Goal: Task Accomplishment & Management: Use online tool/utility

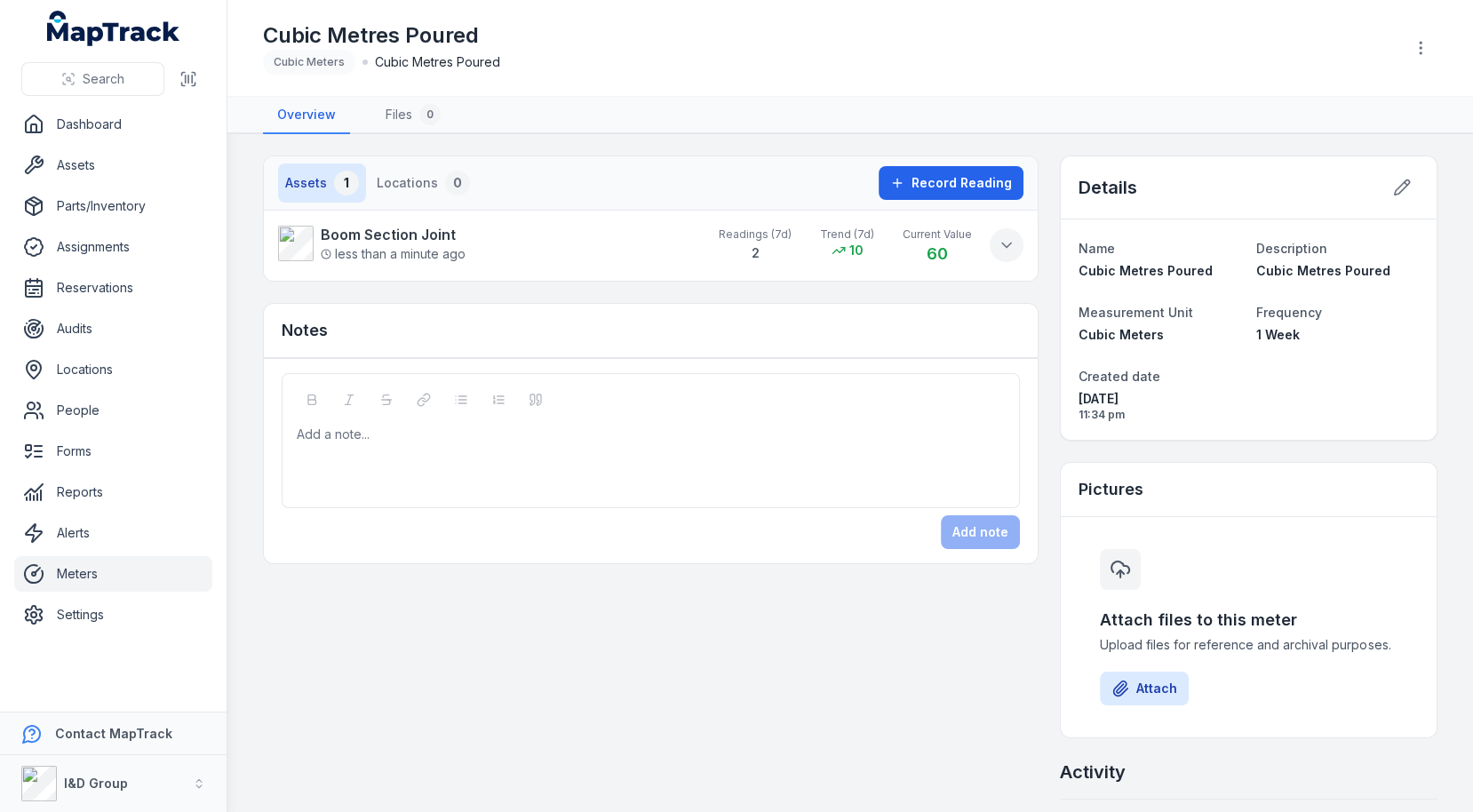
click at [1004, 244] on icon at bounding box center [1006, 245] width 18 height 18
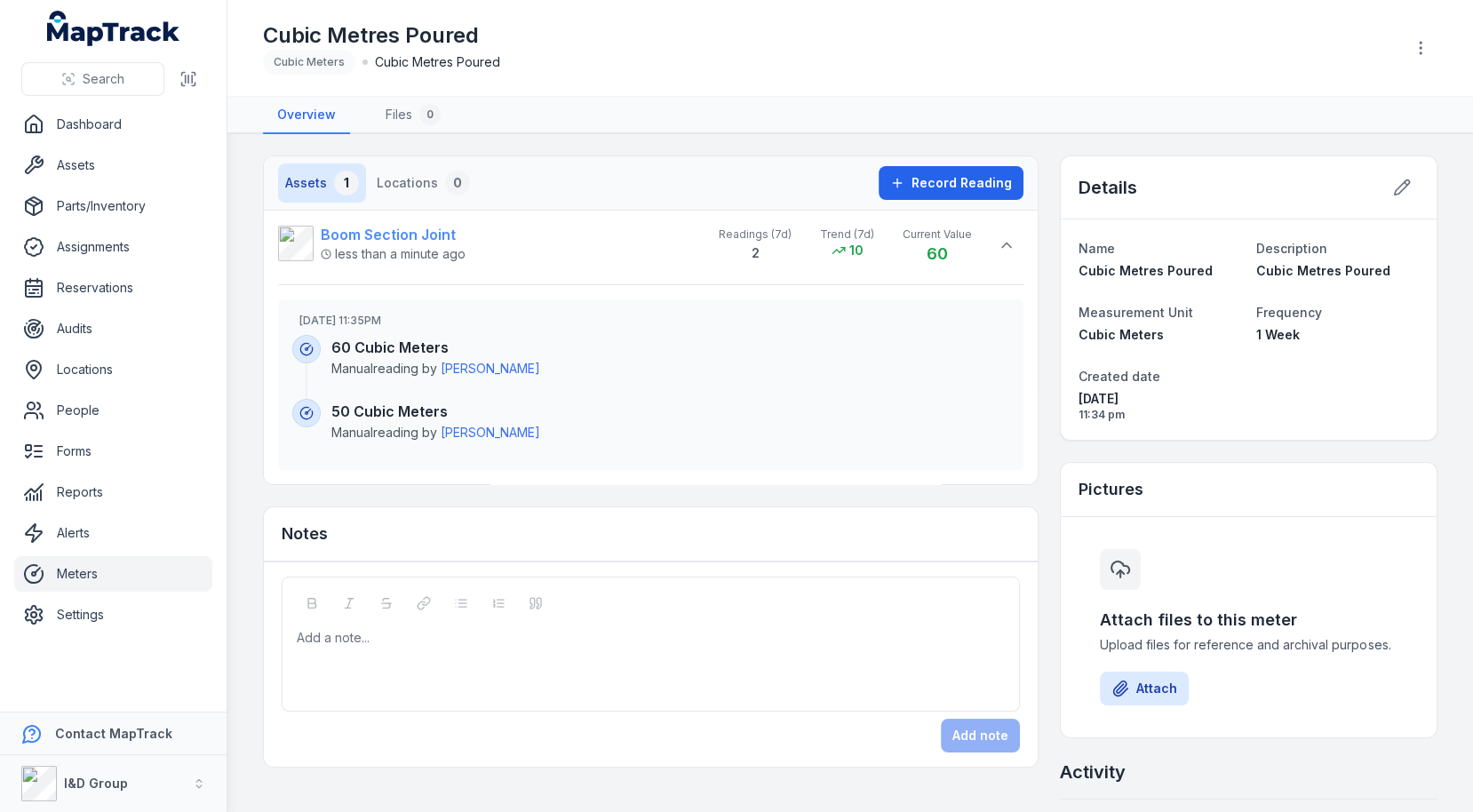
click at [398, 237] on strong "Boom Section Joint" at bounding box center [392, 234] width 145 height 21
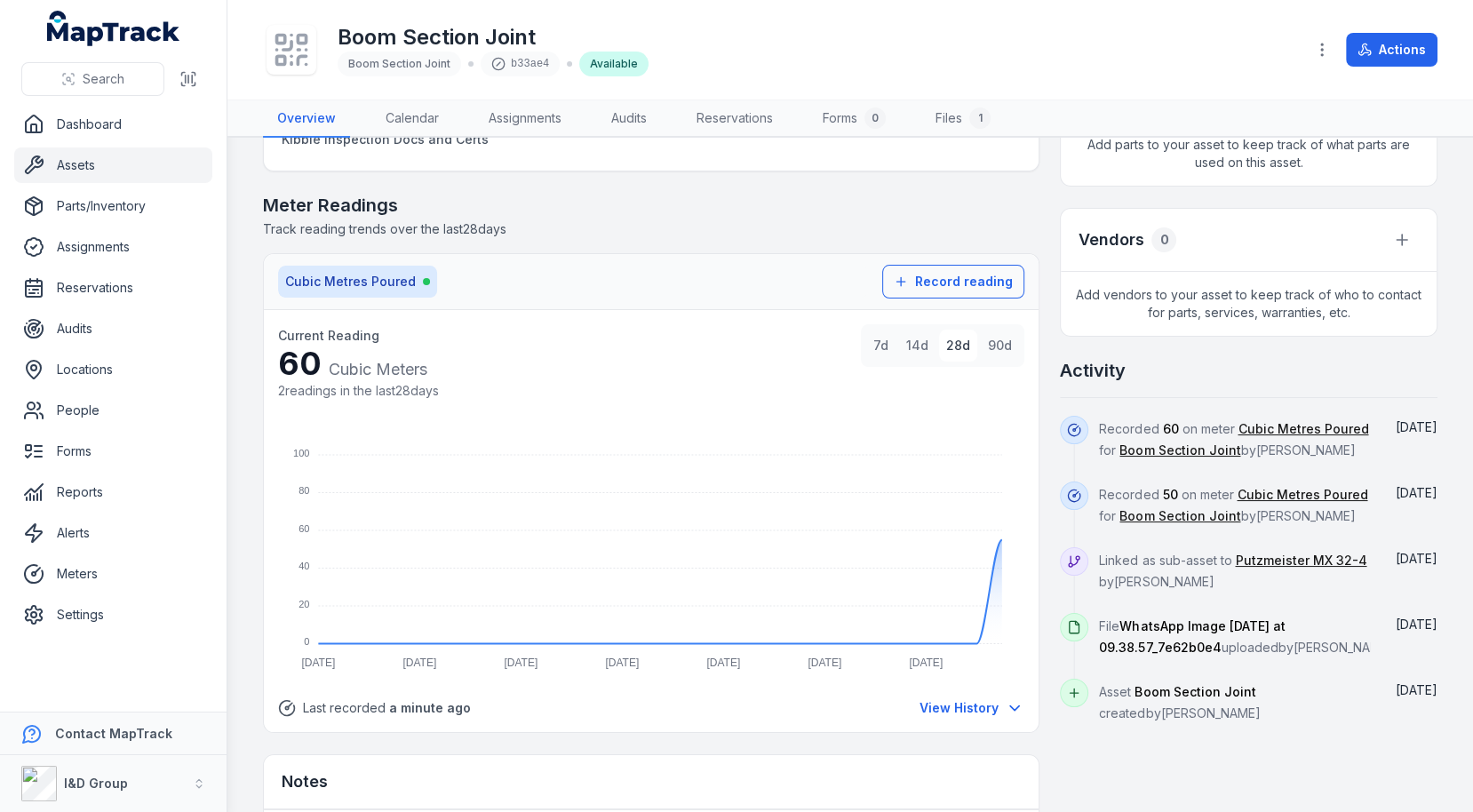
scroll to position [846, 0]
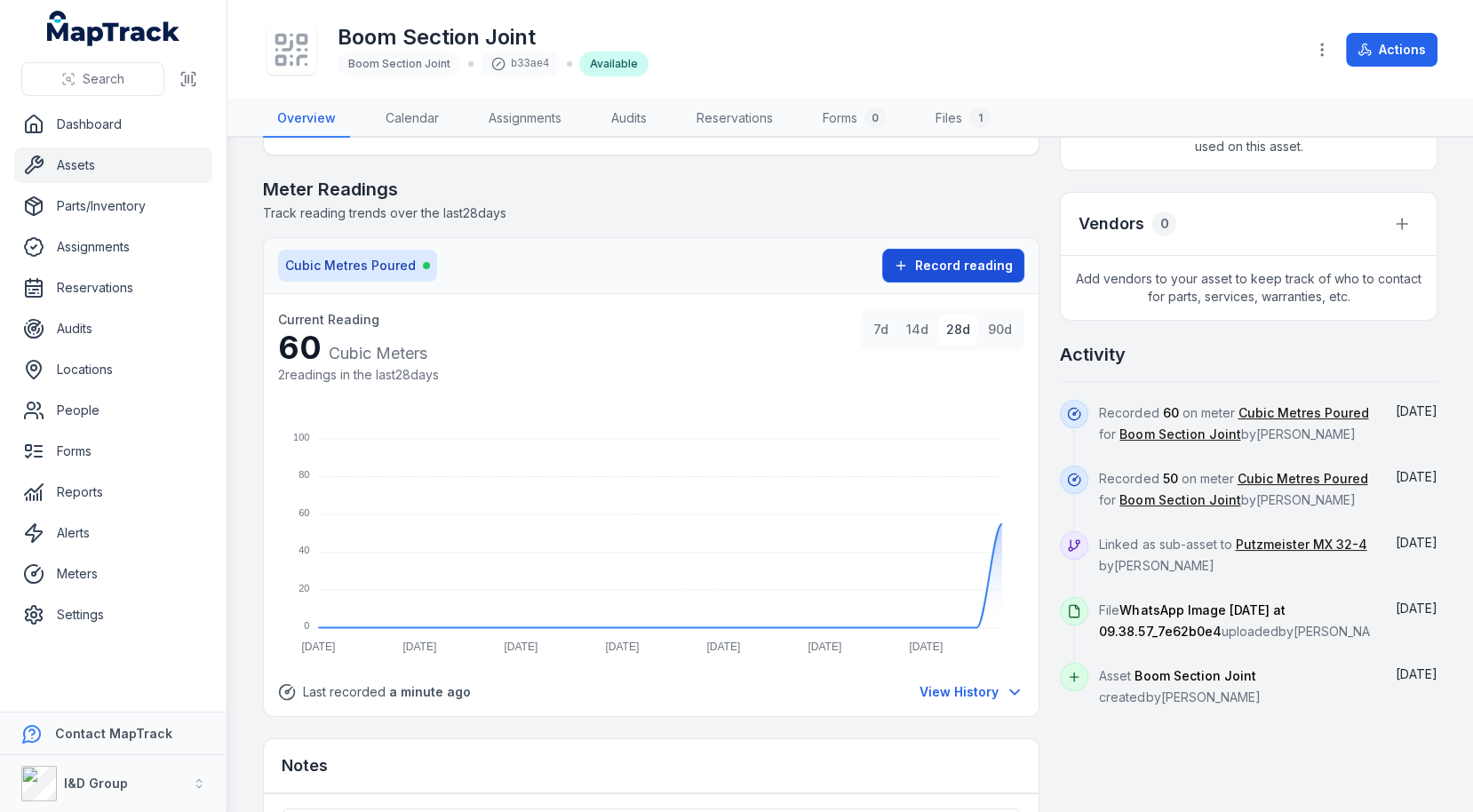
click at [919, 269] on button "Record reading" at bounding box center [953, 266] width 143 height 34
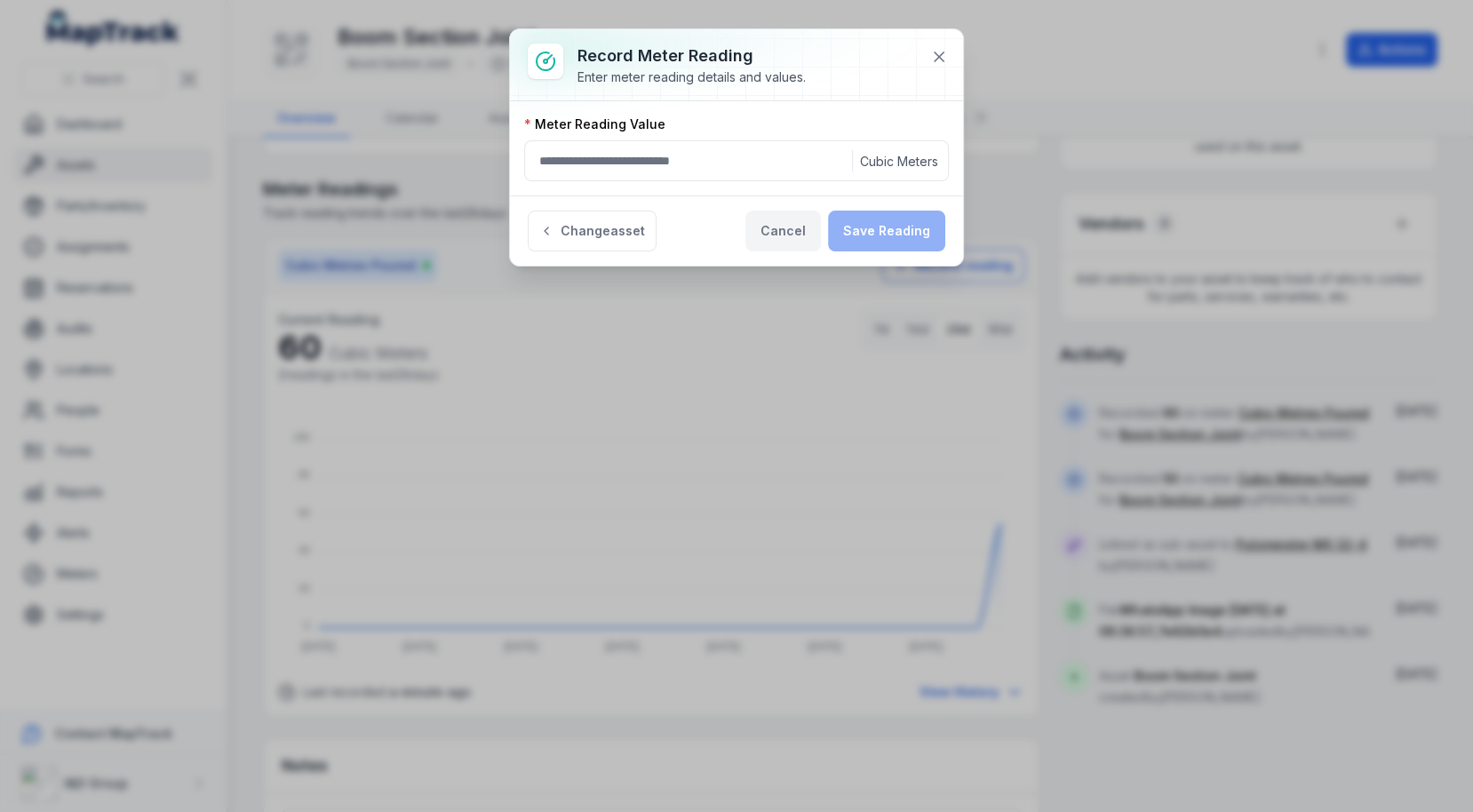
click at [799, 223] on button "Cancel" at bounding box center [783, 231] width 76 height 41
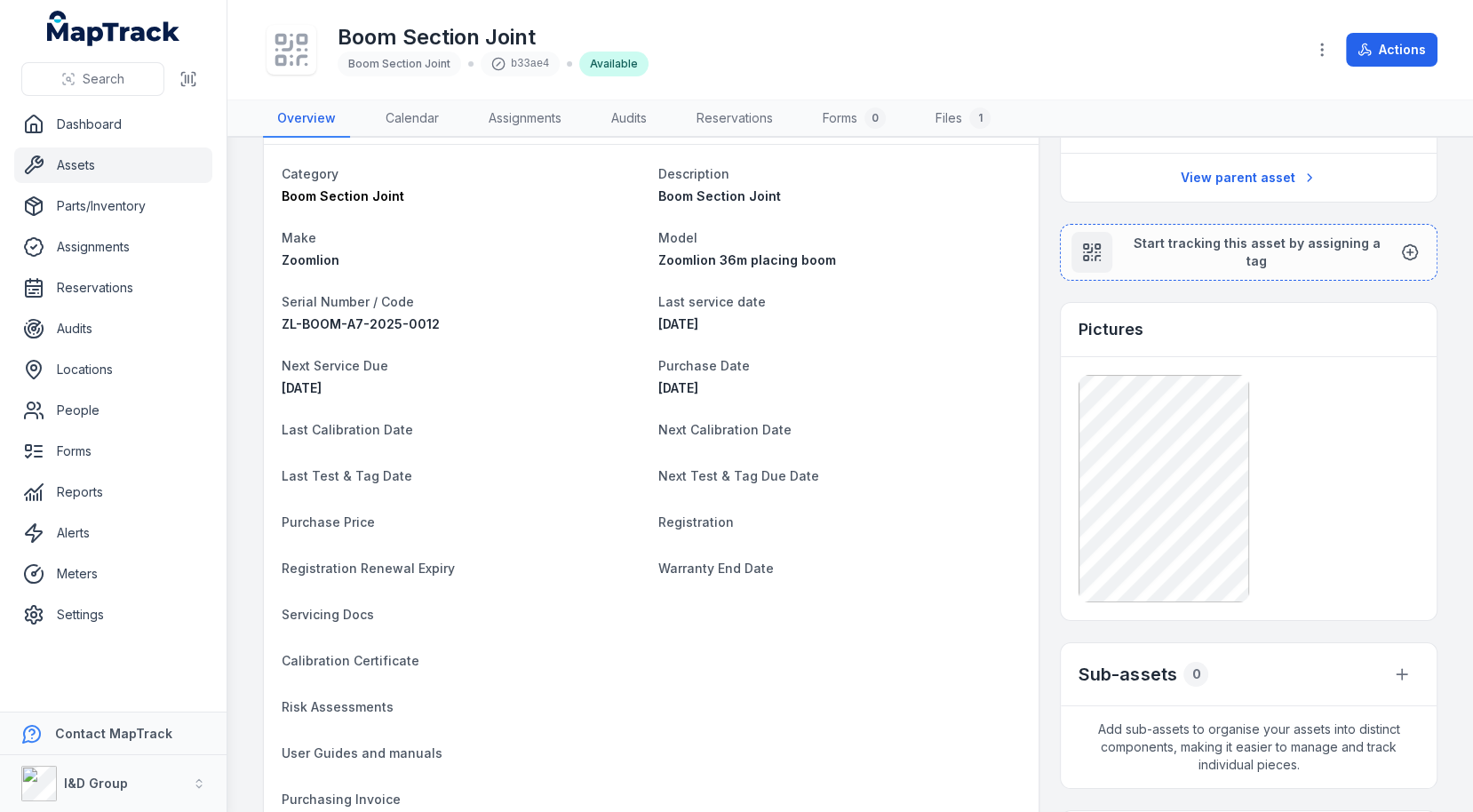
scroll to position [0, 0]
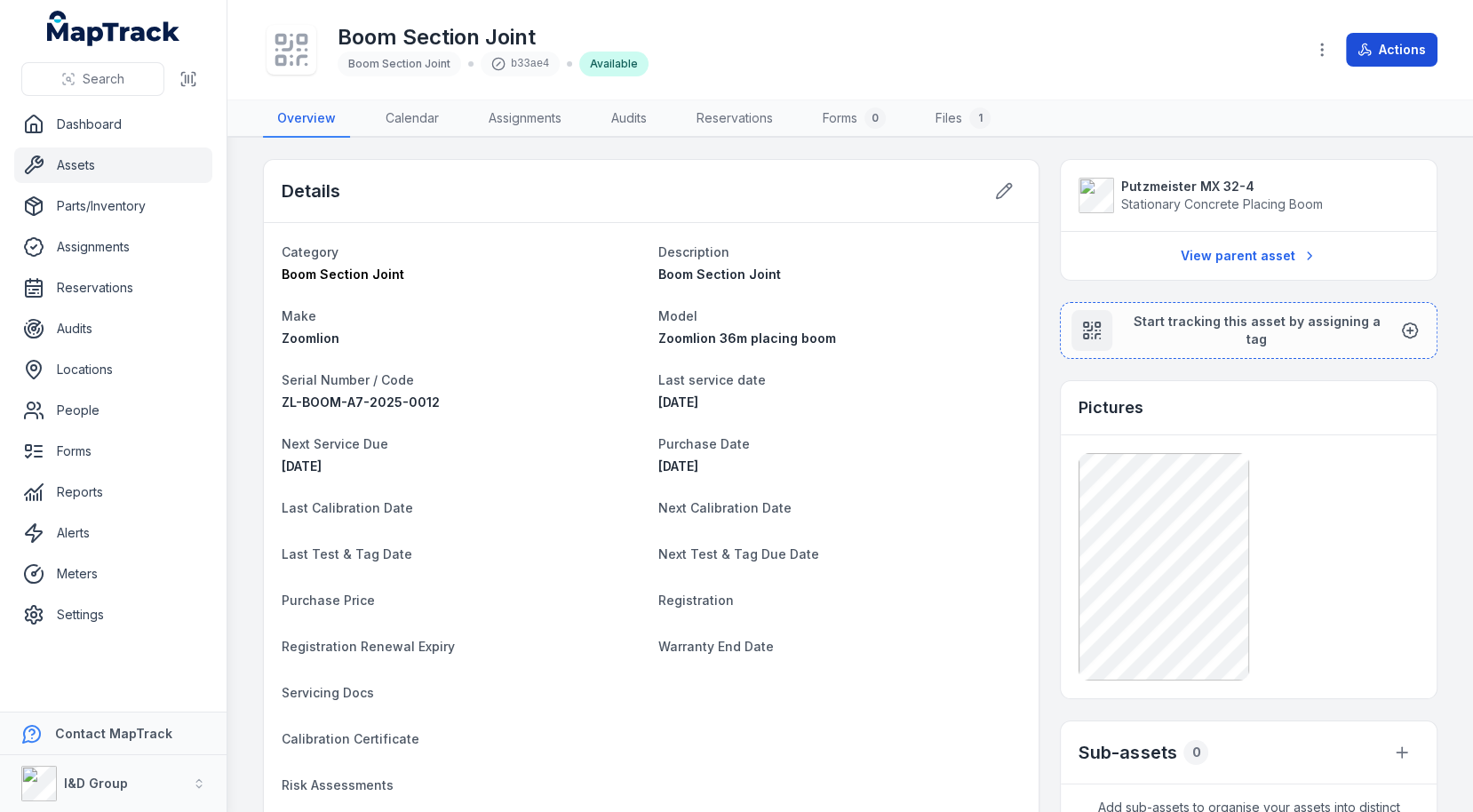
click at [1366, 47] on icon at bounding box center [1368, 51] width 7 height 9
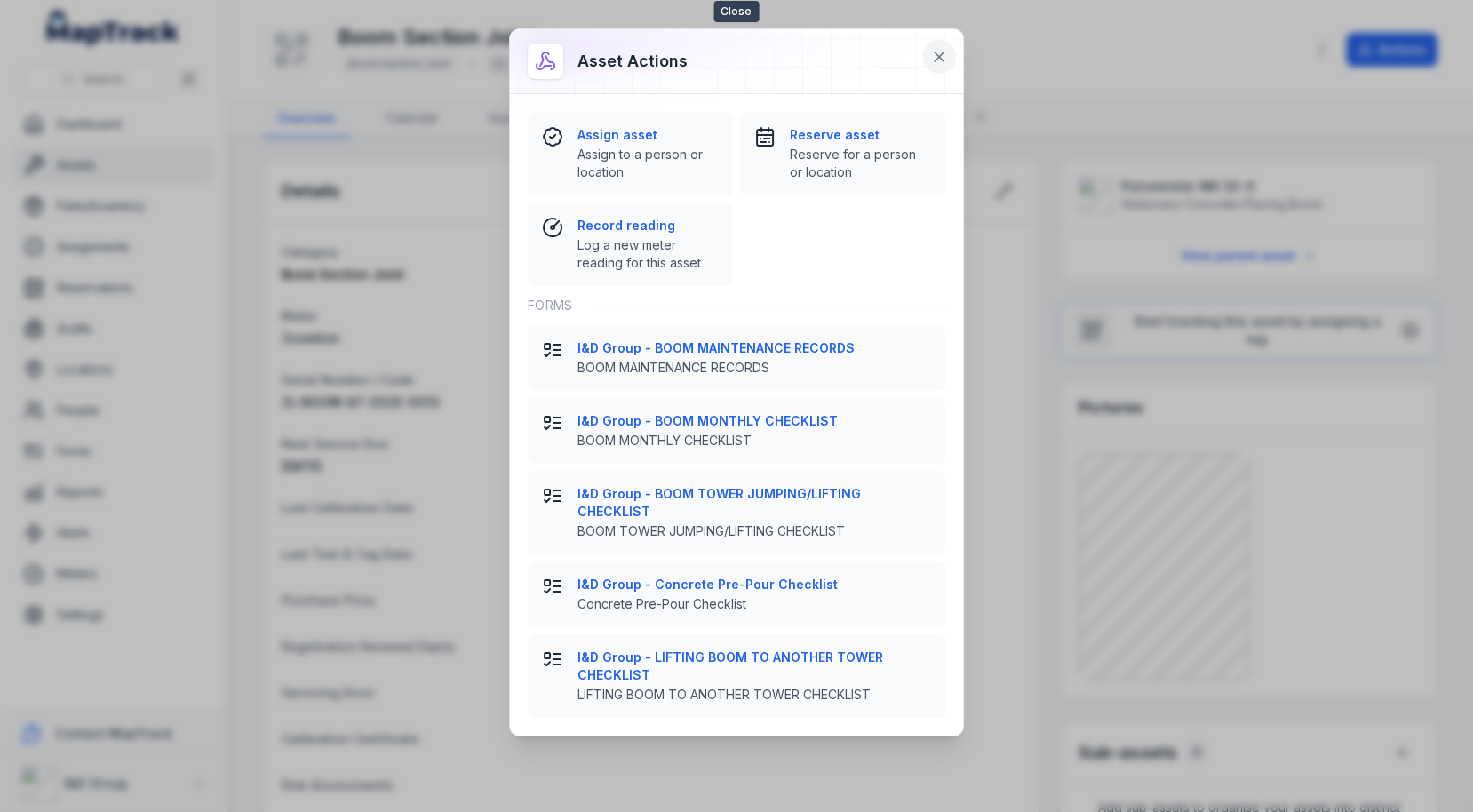
click at [936, 57] on icon at bounding box center [939, 56] width 18 height 18
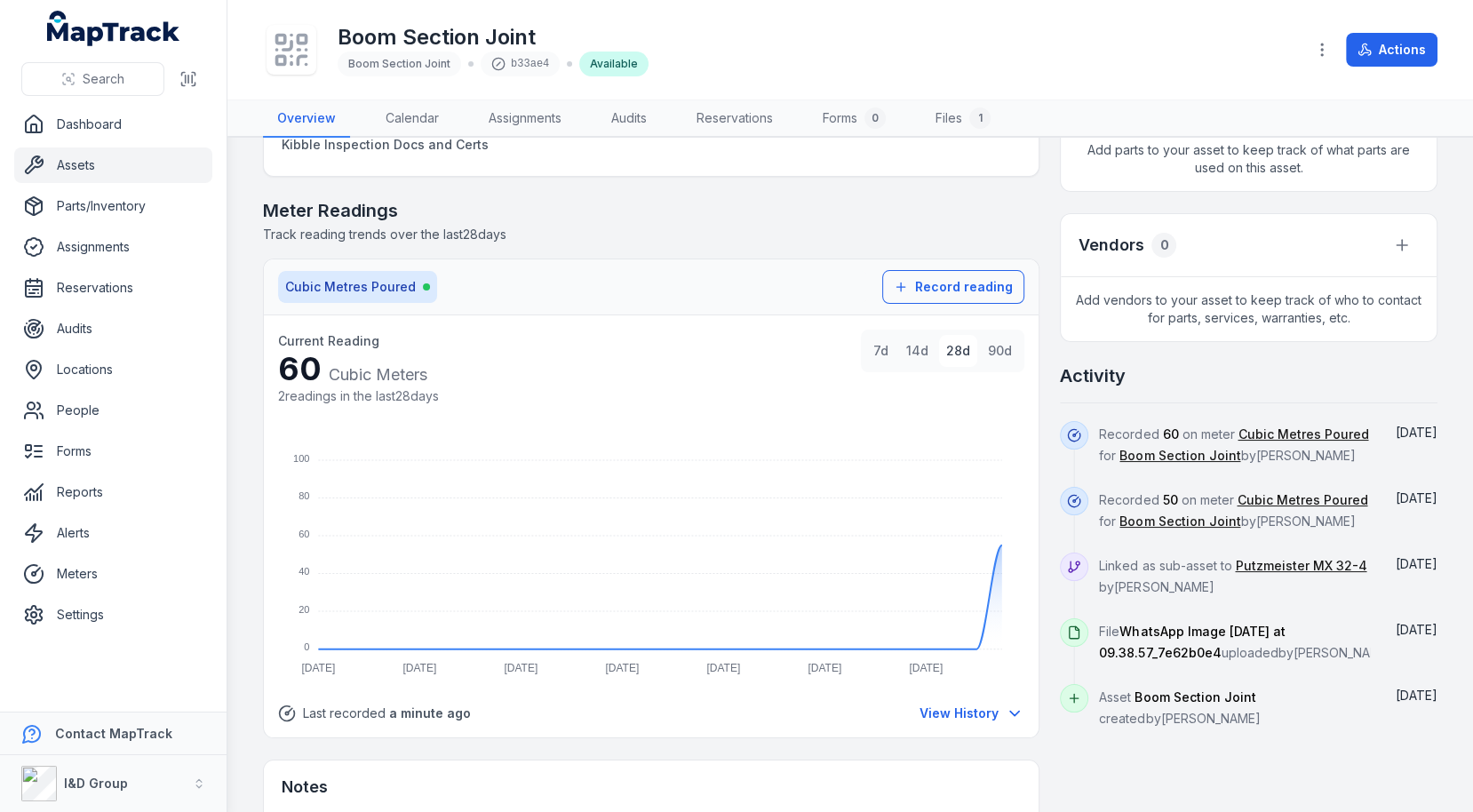
scroll to position [774, 0]
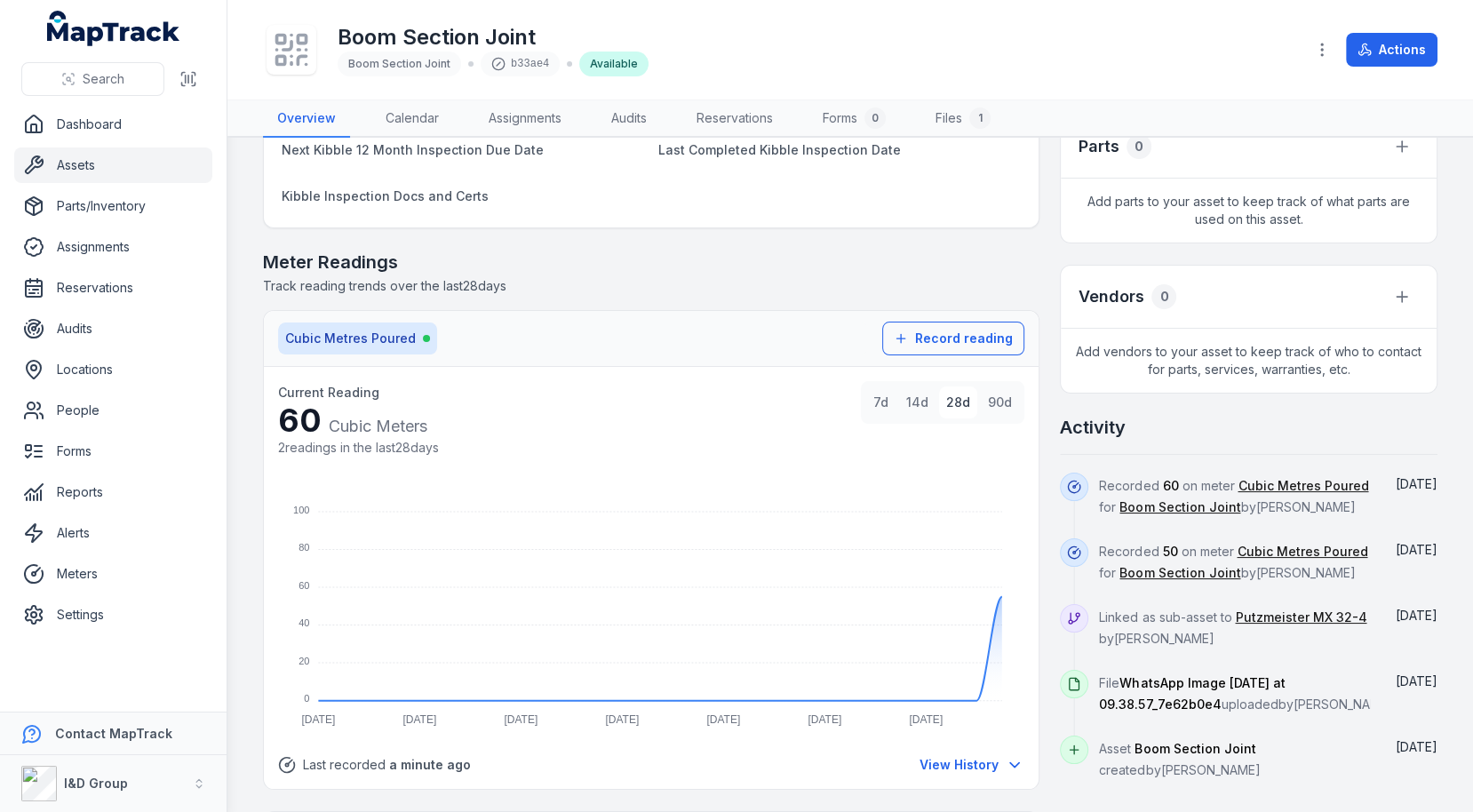
click at [506, 278] on span "Track reading trends over the last 28 days" at bounding box center [384, 285] width 243 height 15
click at [535, 264] on h2 "Meter Readings" at bounding box center [651, 262] width 777 height 25
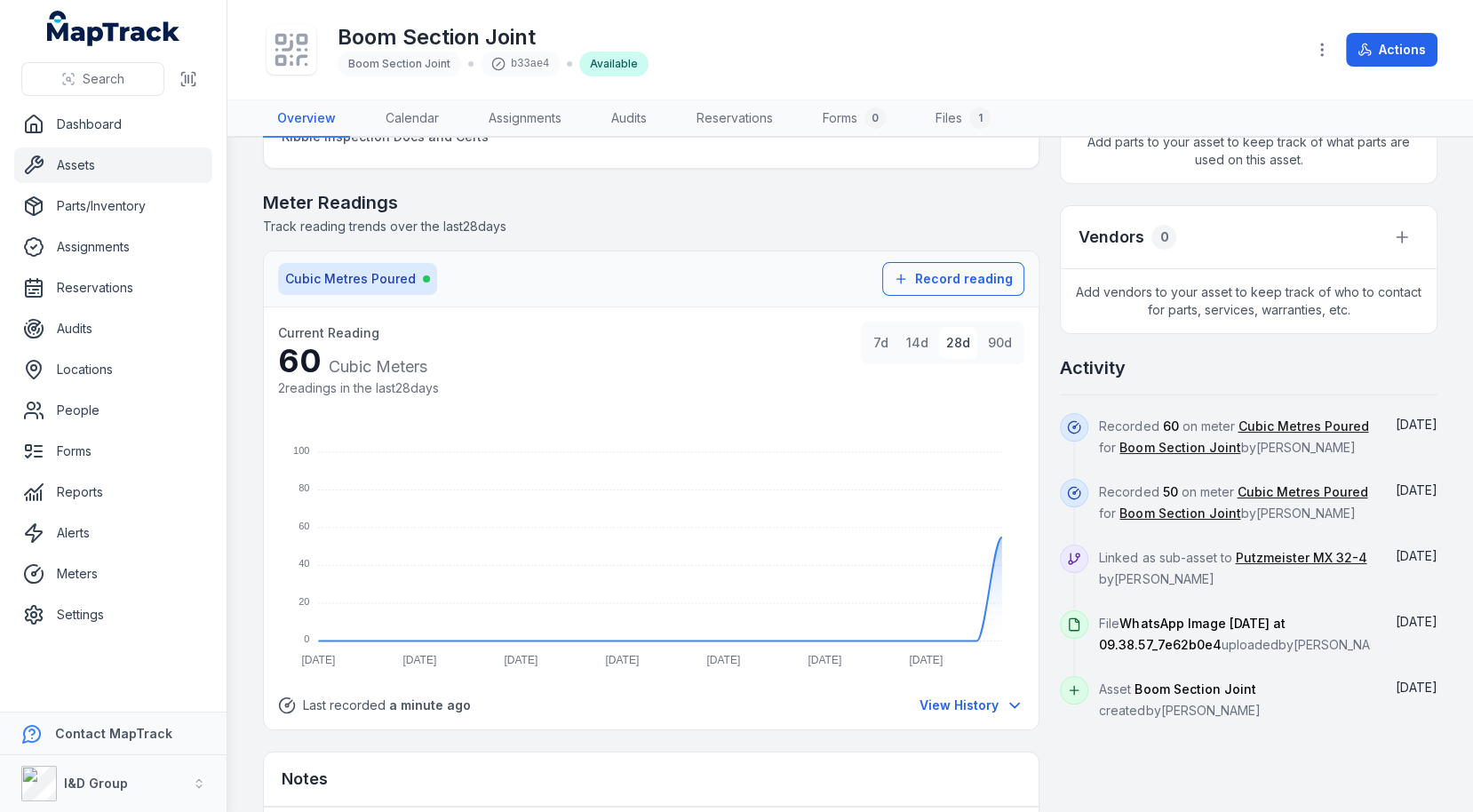
scroll to position [844, 0]
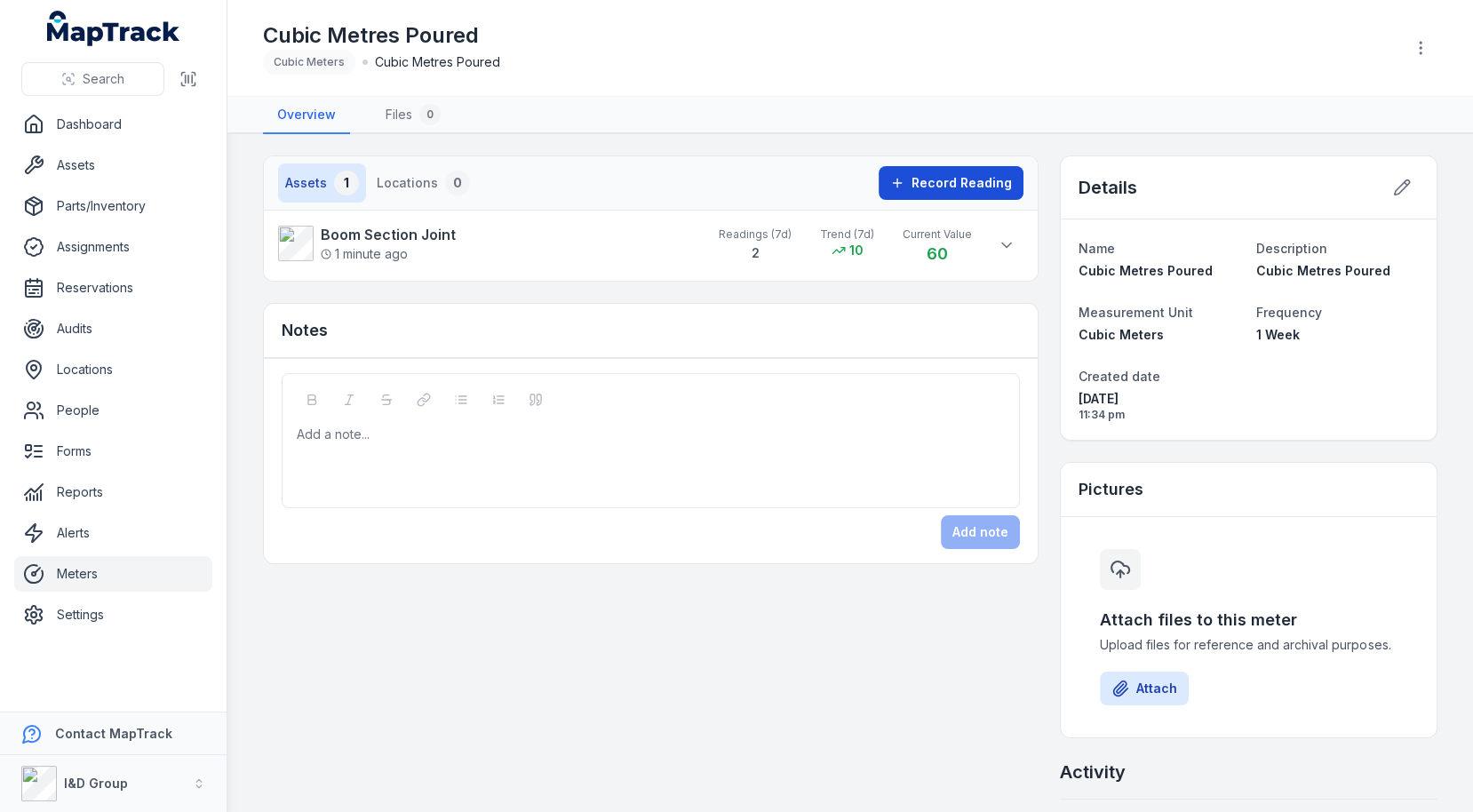
click at [928, 191] on button "Record Reading" at bounding box center [951, 183] width 145 height 34
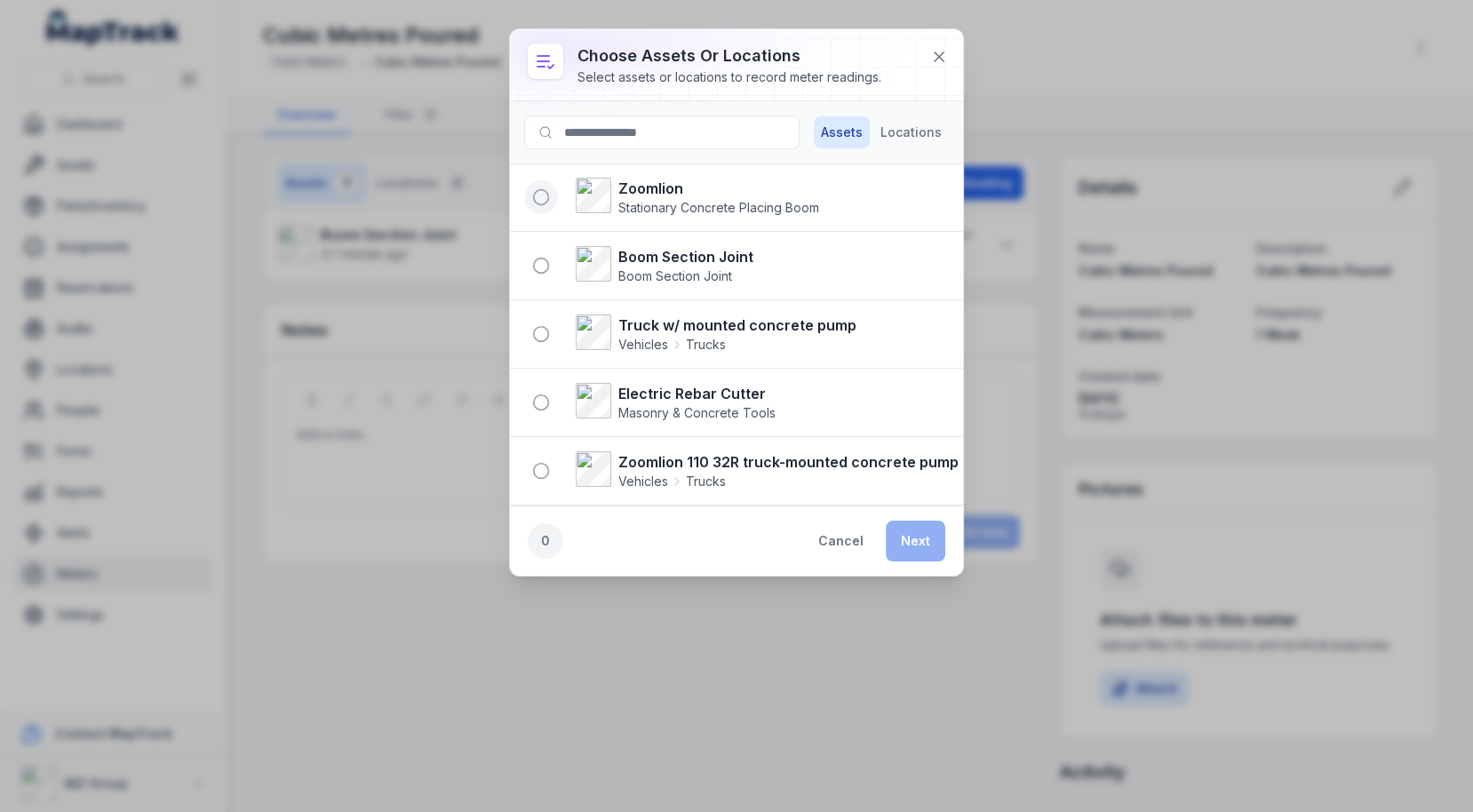
click at [537, 194] on icon "button" at bounding box center [541, 197] width 18 height 18
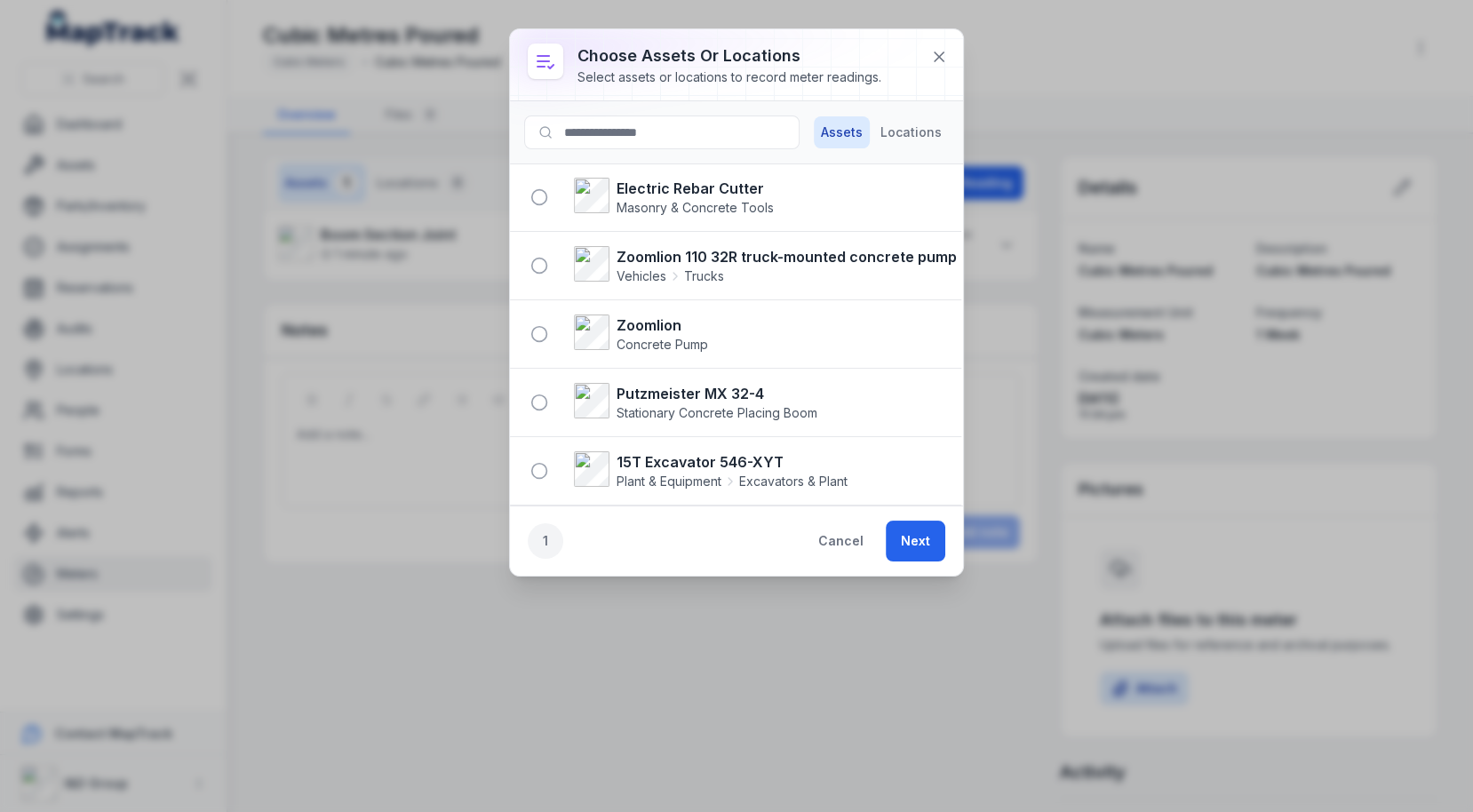
scroll to position [252, 2]
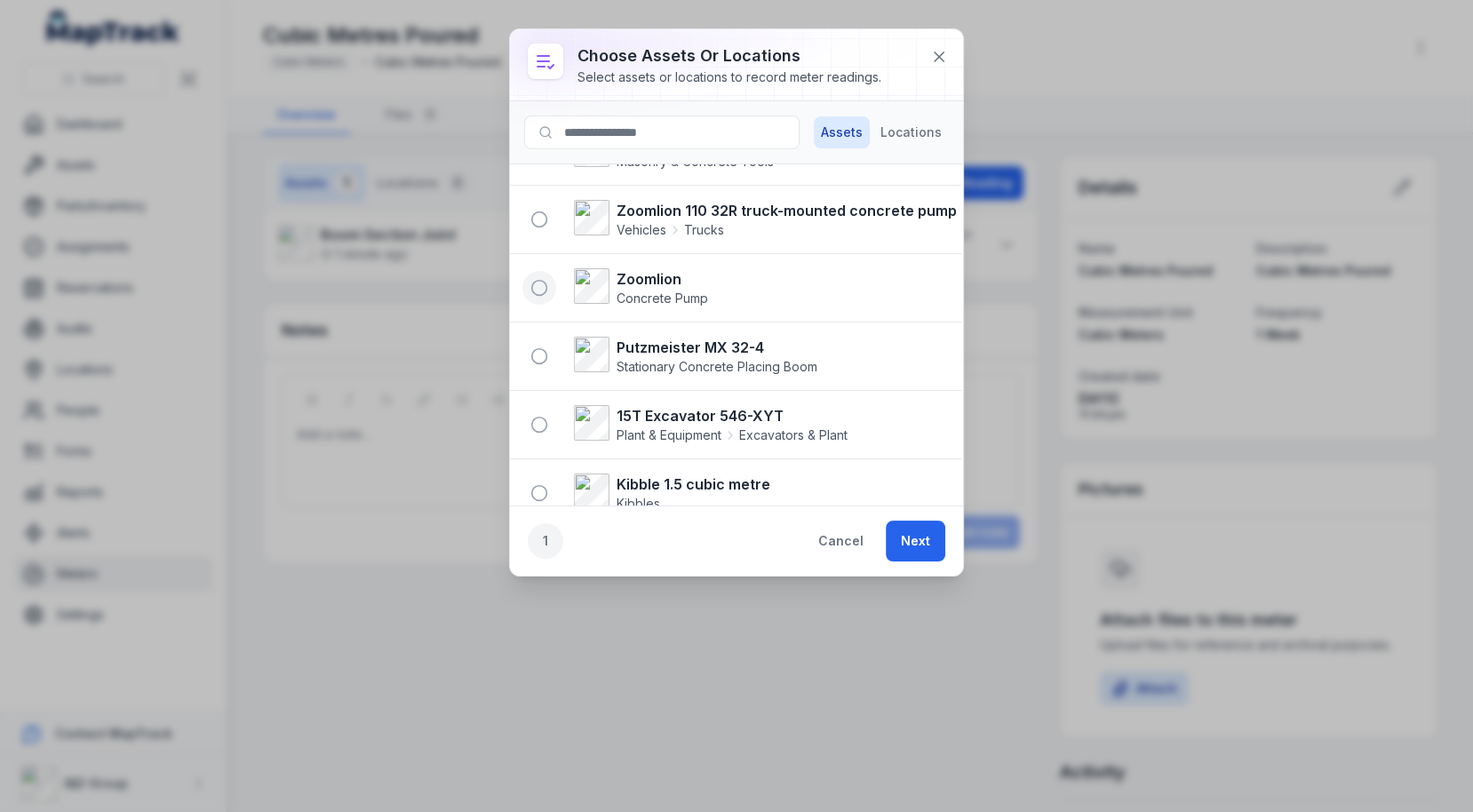
click at [541, 279] on icon "button" at bounding box center [539, 287] width 18 height 18
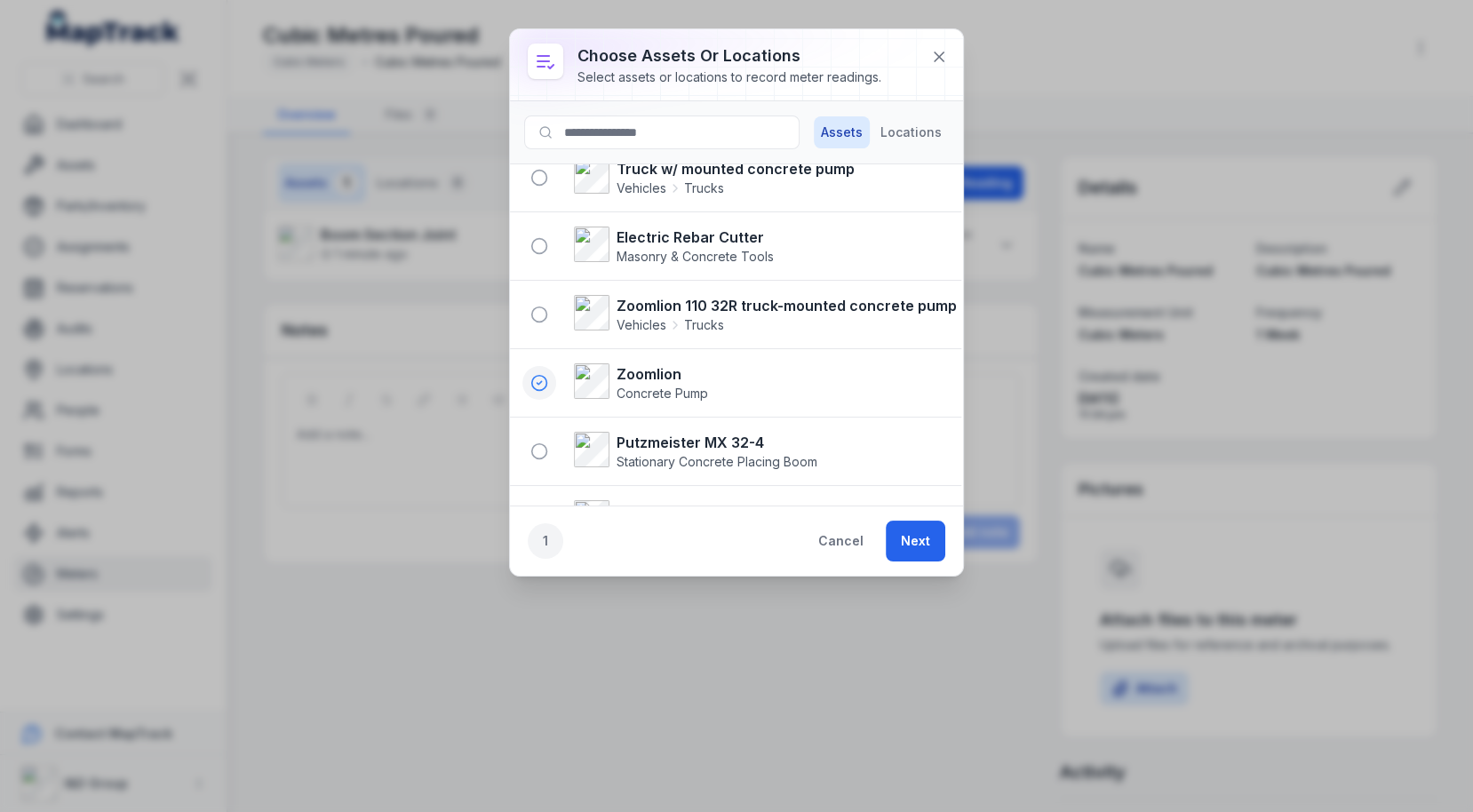
scroll to position [155, 2]
click at [912, 528] on button "Next" at bounding box center [915, 542] width 60 height 41
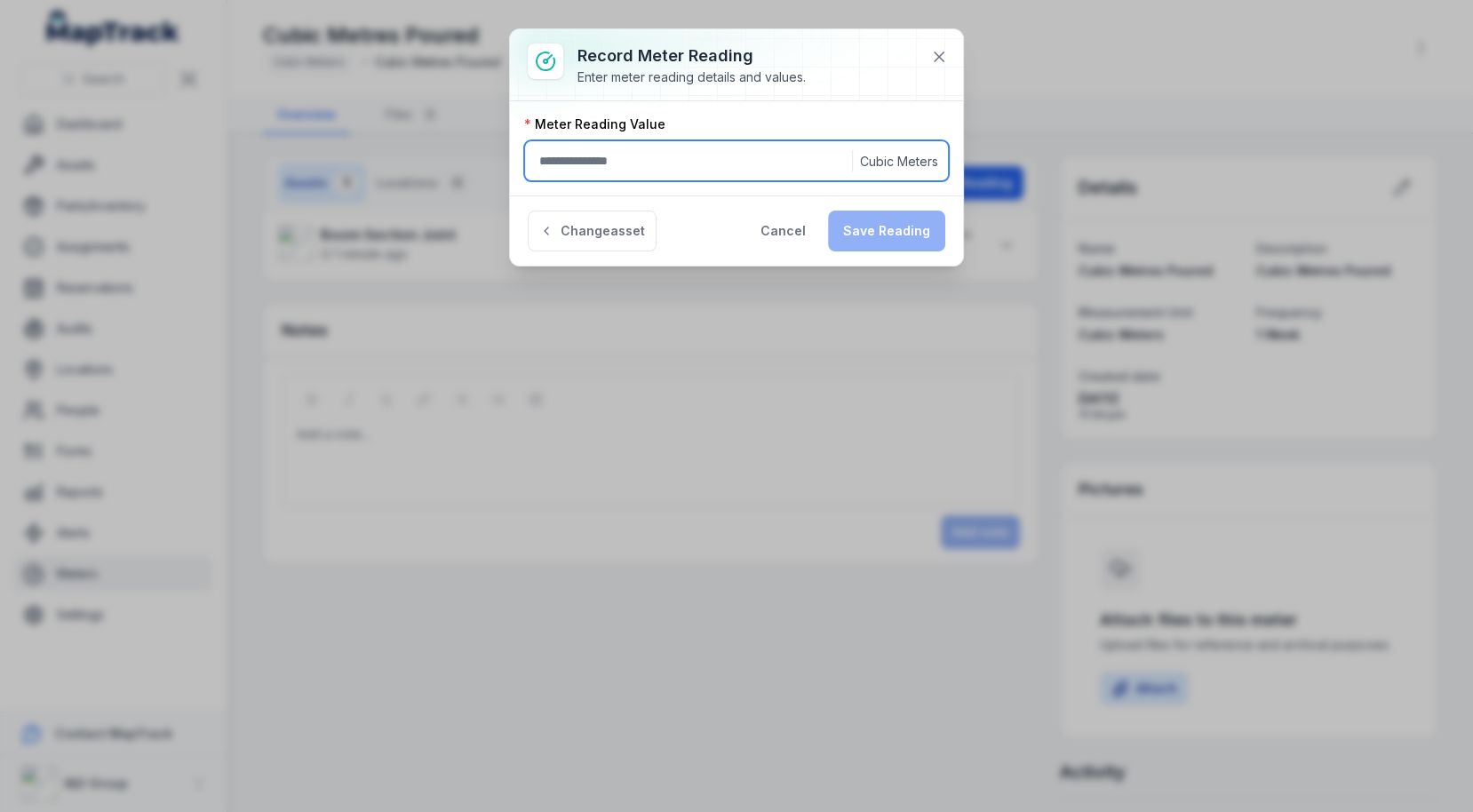
click at [654, 168] on input ":r18i:-form-item-label" at bounding box center [736, 161] width 425 height 41
click at [610, 161] on input "**" at bounding box center [736, 161] width 425 height 41
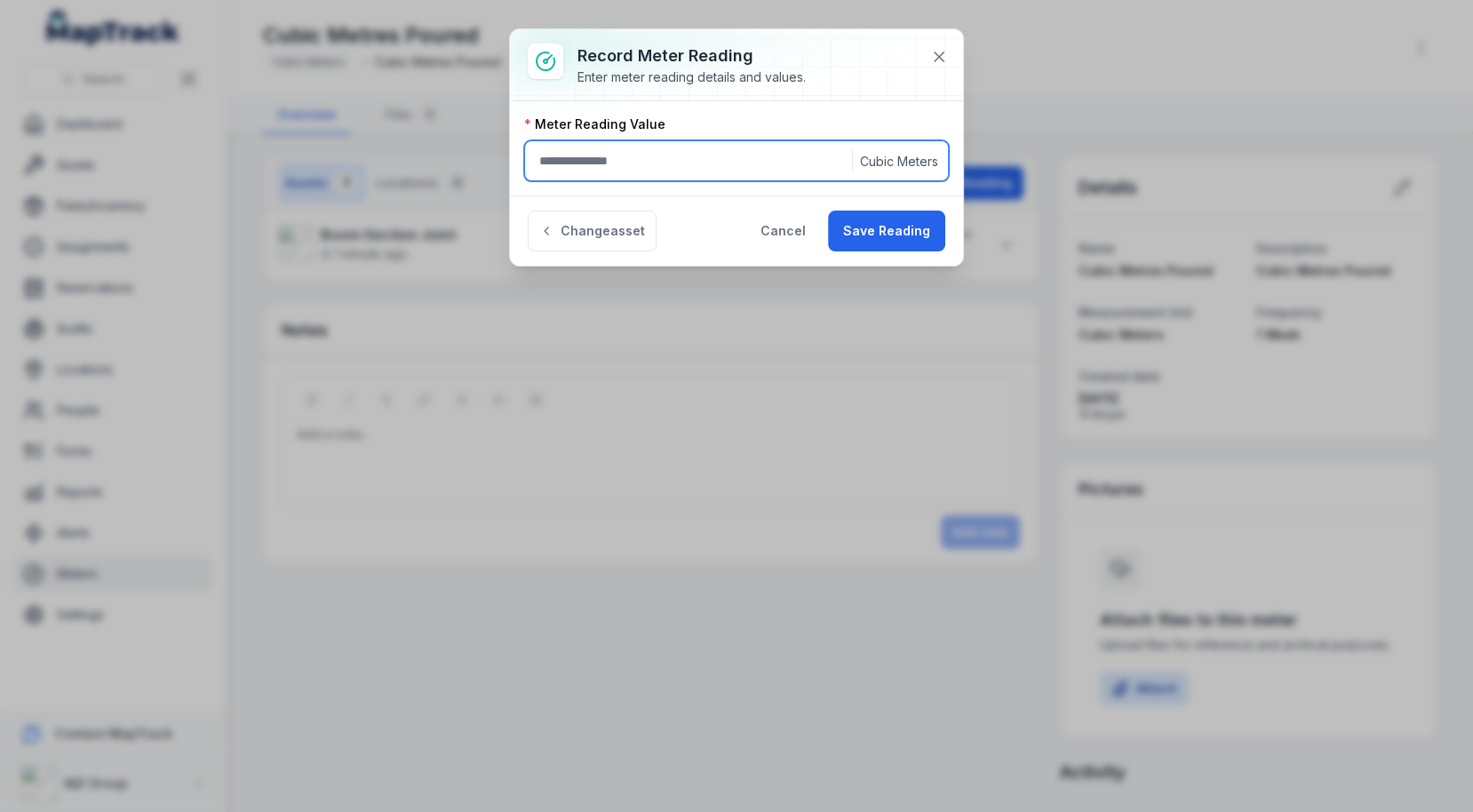
click at [610, 161] on input "**" at bounding box center [736, 161] width 425 height 41
paste input "**"
type input "****"
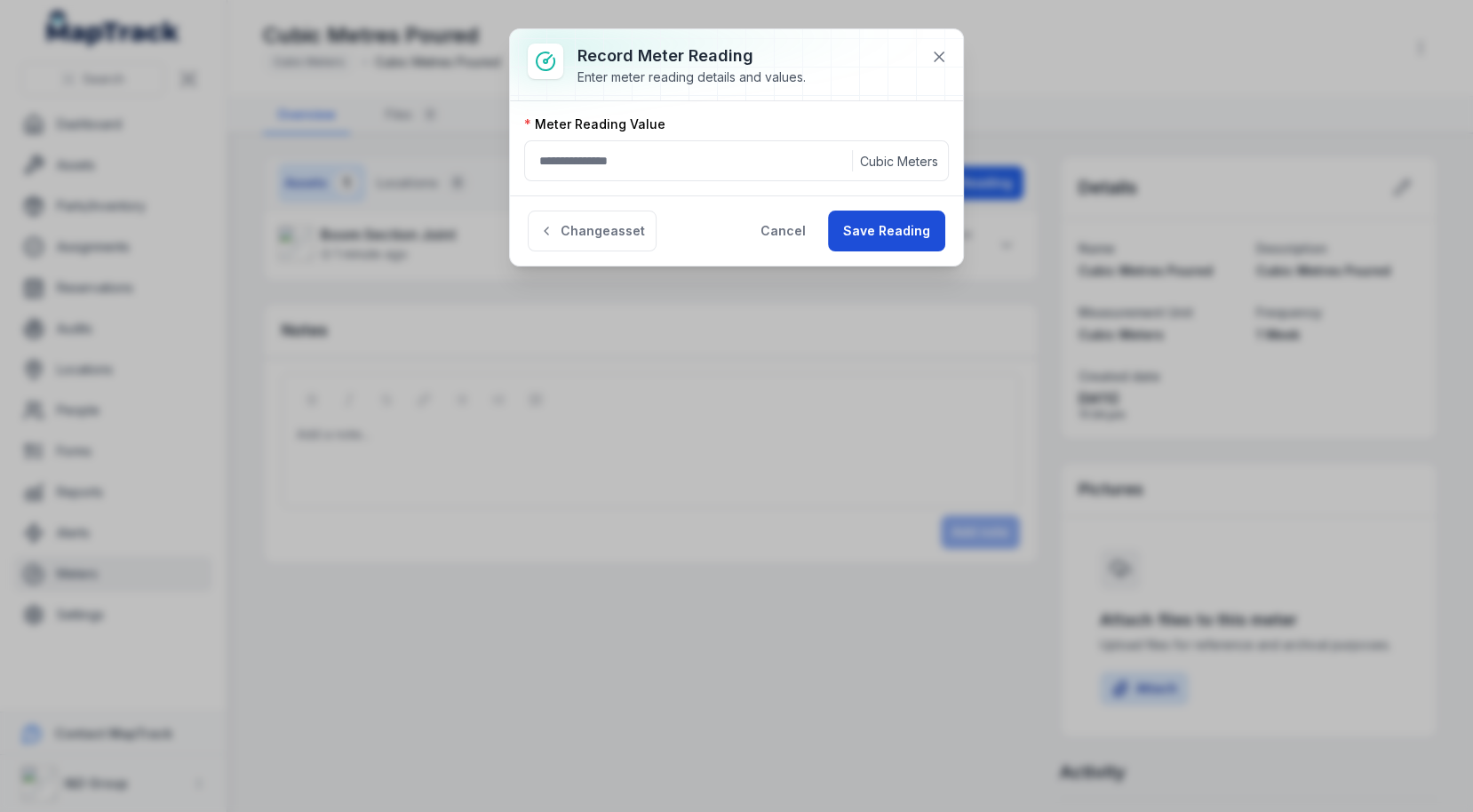
click at [928, 237] on button "Save Reading" at bounding box center [887, 231] width 117 height 41
